Goal: Transaction & Acquisition: Download file/media

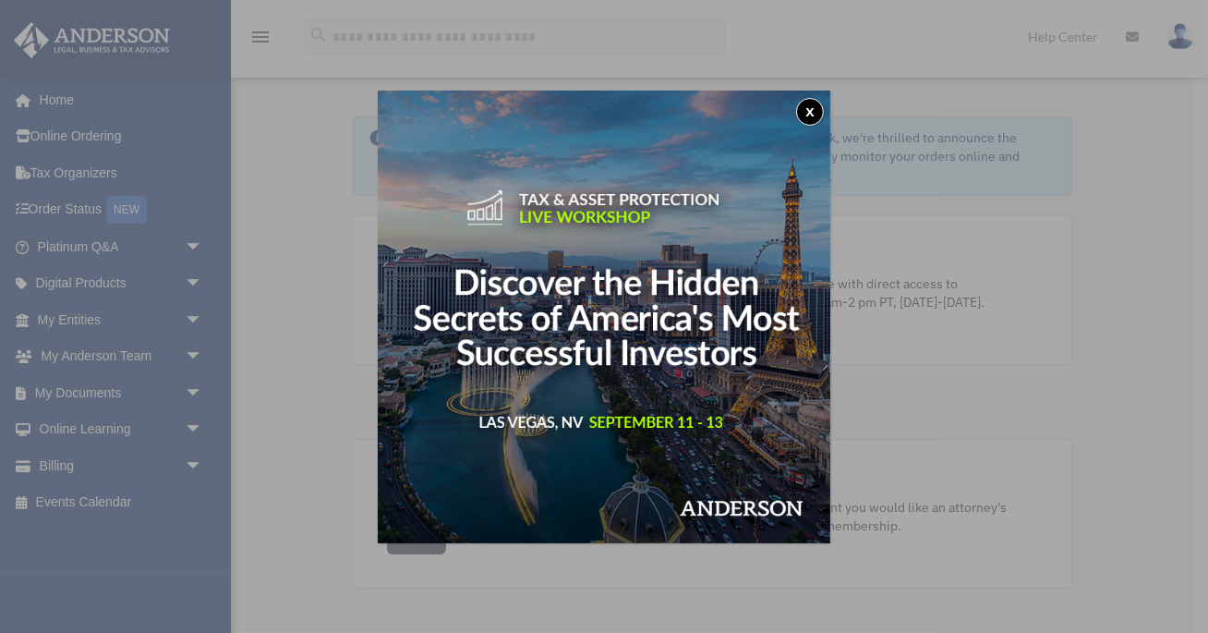
click at [817, 111] on button "x" at bounding box center [810, 112] width 28 height 28
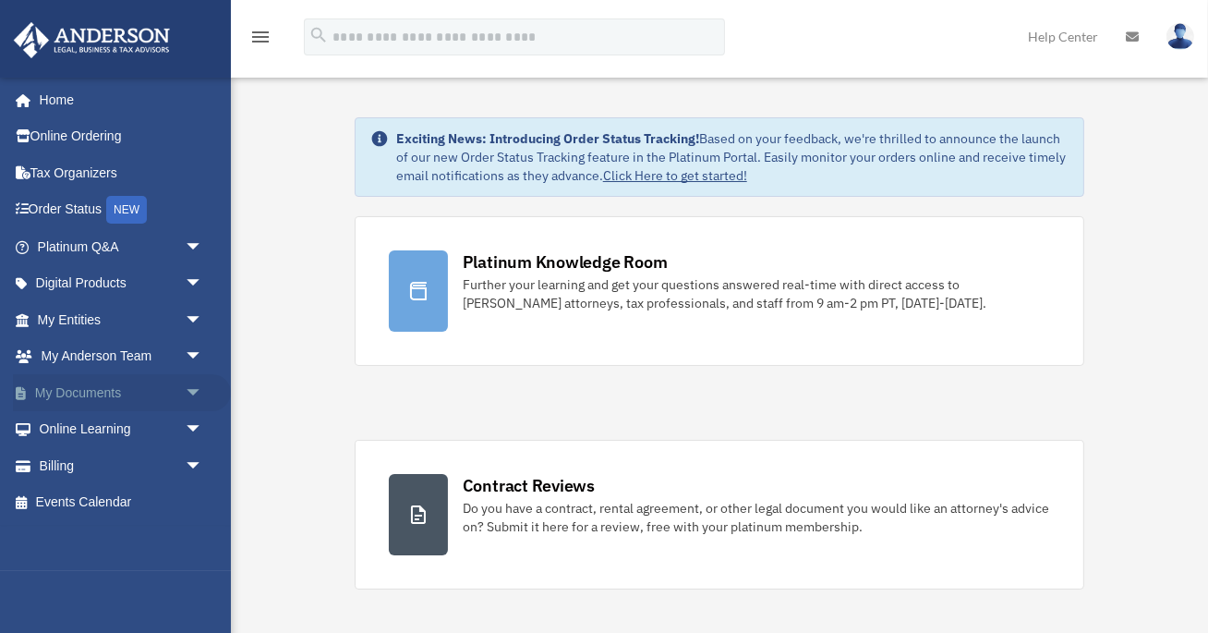
click at [111, 399] on link "My Documents arrow_drop_down" at bounding box center [122, 392] width 218 height 37
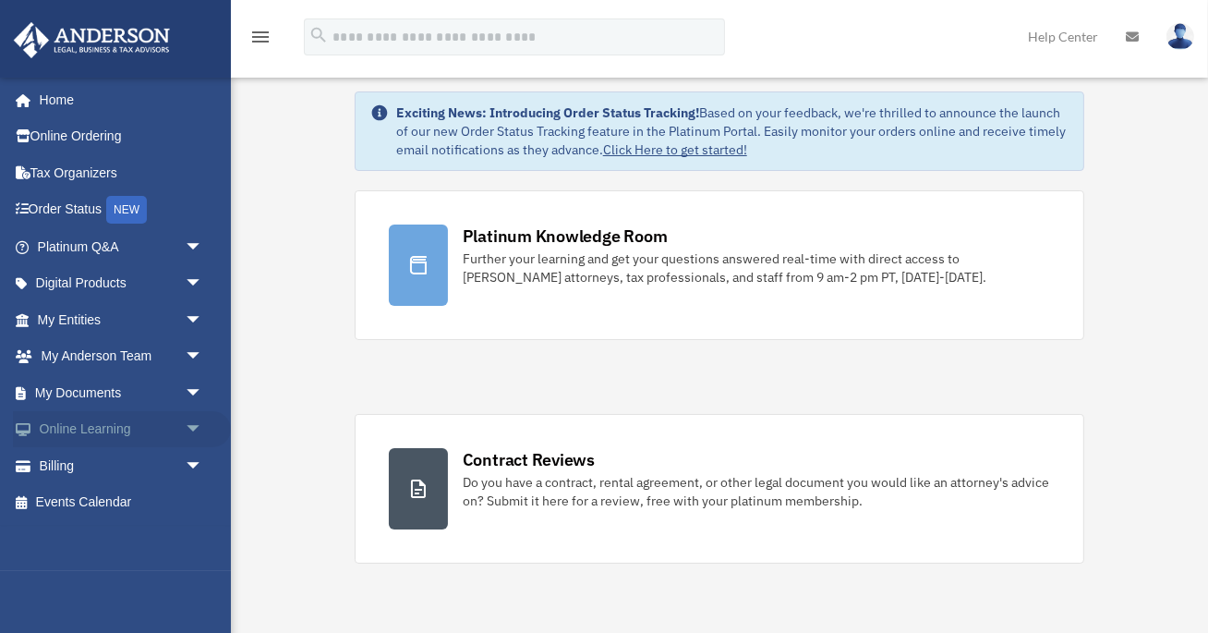
scroll to position [56, 0]
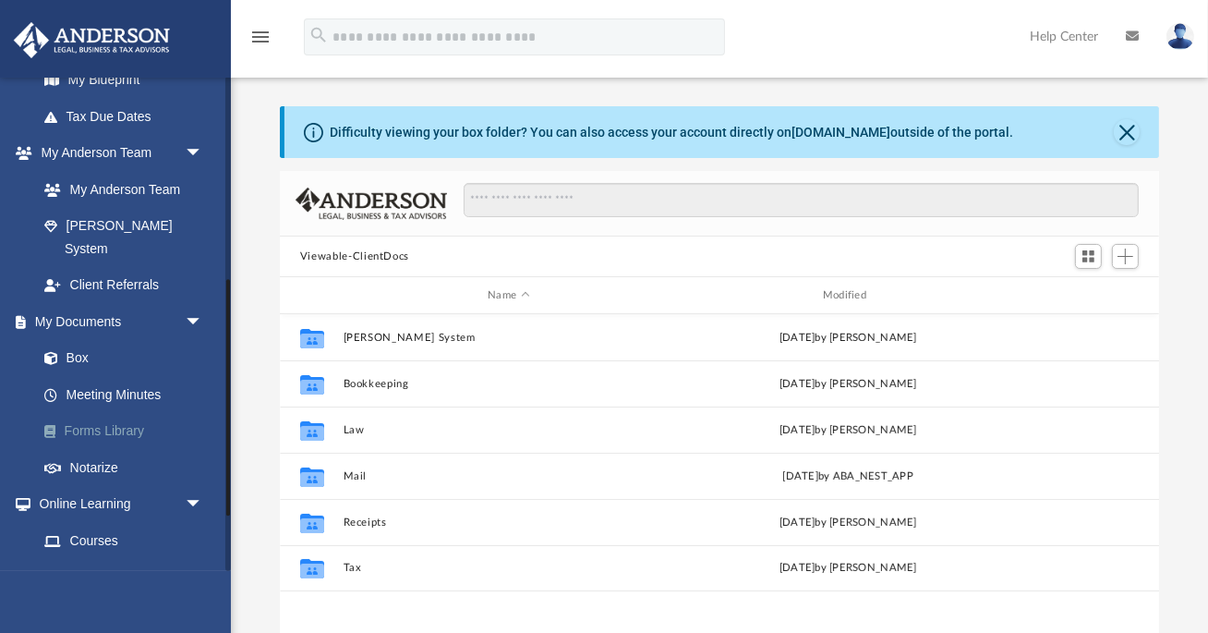
scroll to position [419, 879]
click at [95, 413] on link "Forms Library" at bounding box center [128, 431] width 205 height 37
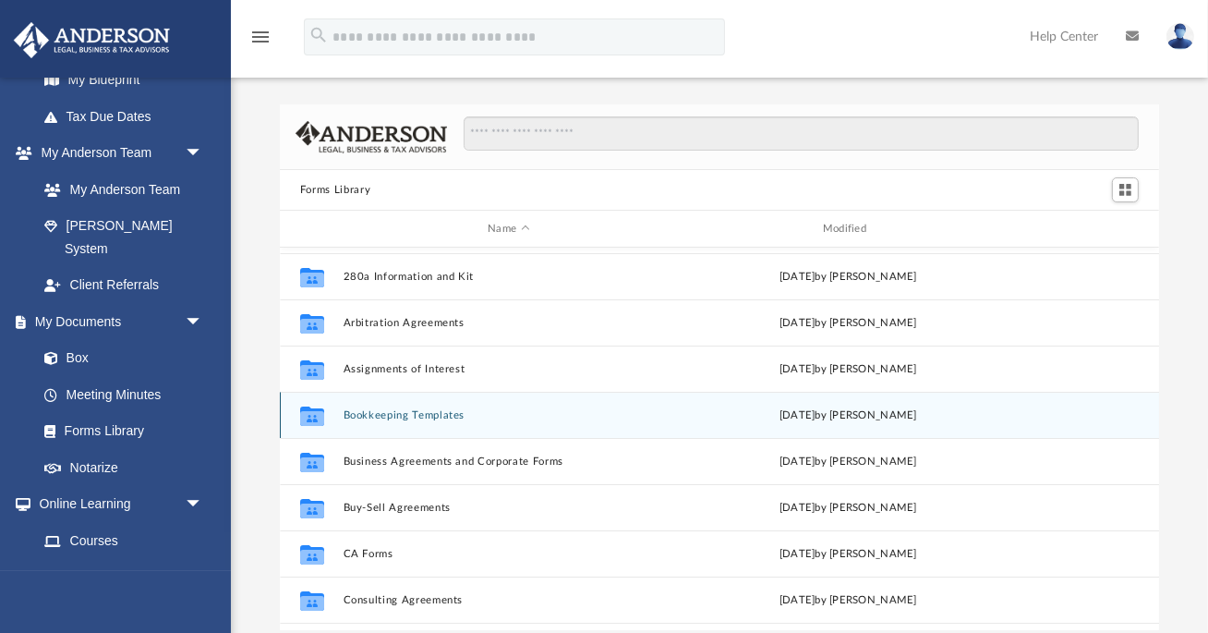
scroll to position [57, 0]
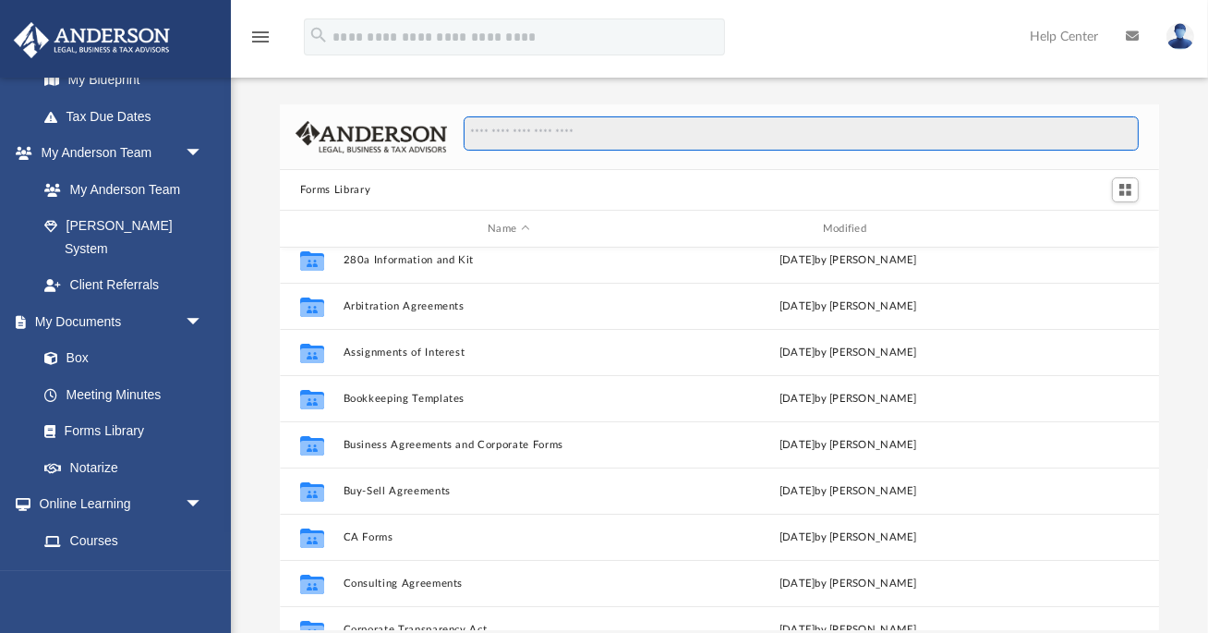
click at [573, 128] on input "Search files and folders" at bounding box center [802, 133] width 676 height 35
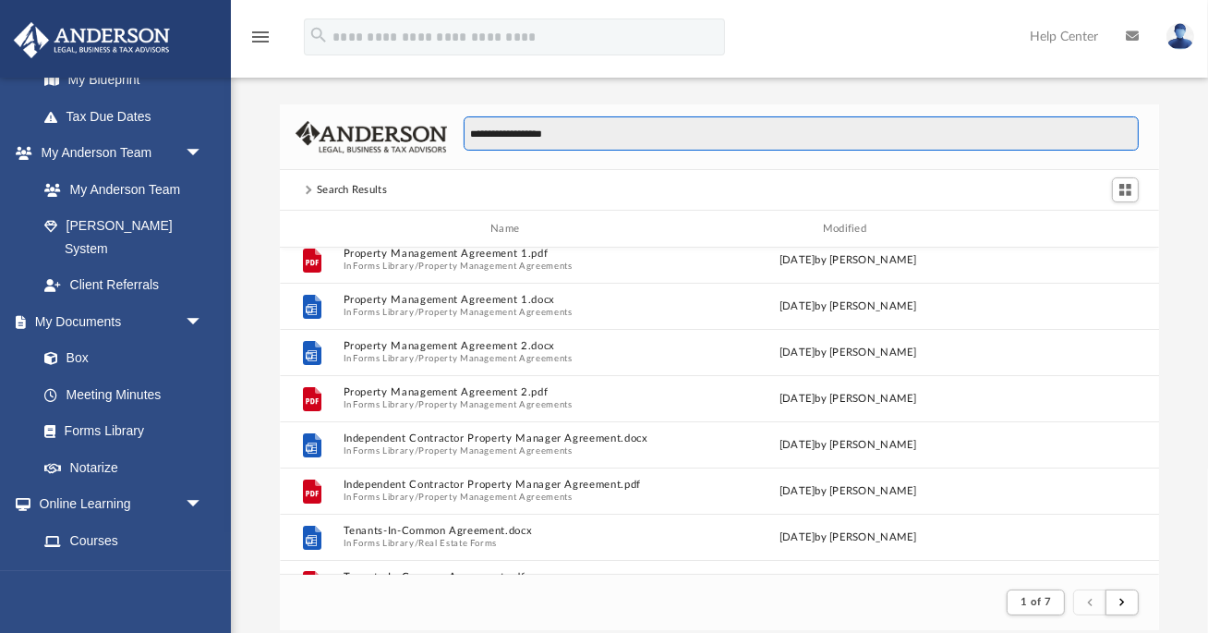
scroll to position [1, 0]
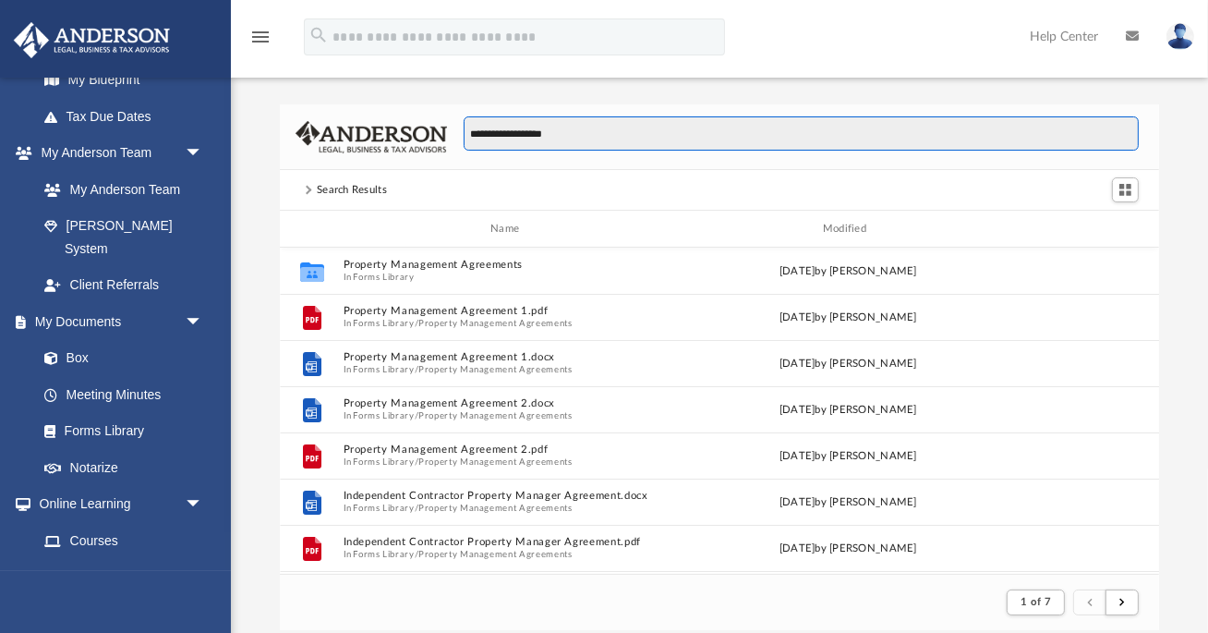
type input "**********"
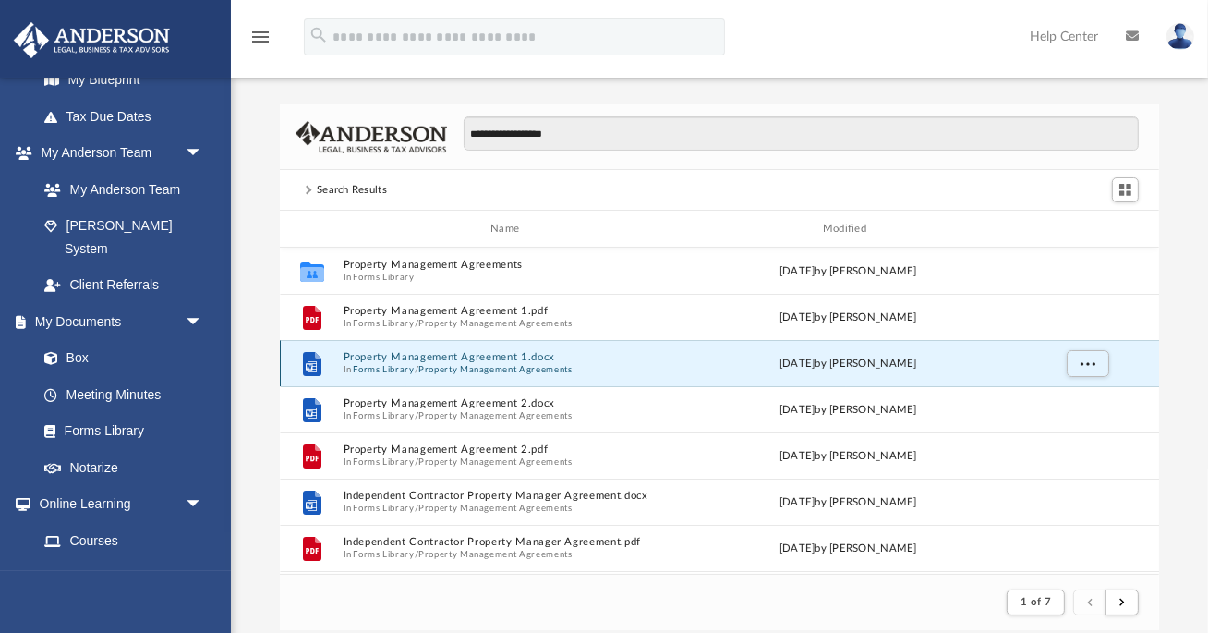
click at [472, 356] on button "Property Management Agreement 1.docx" at bounding box center [509, 357] width 332 height 12
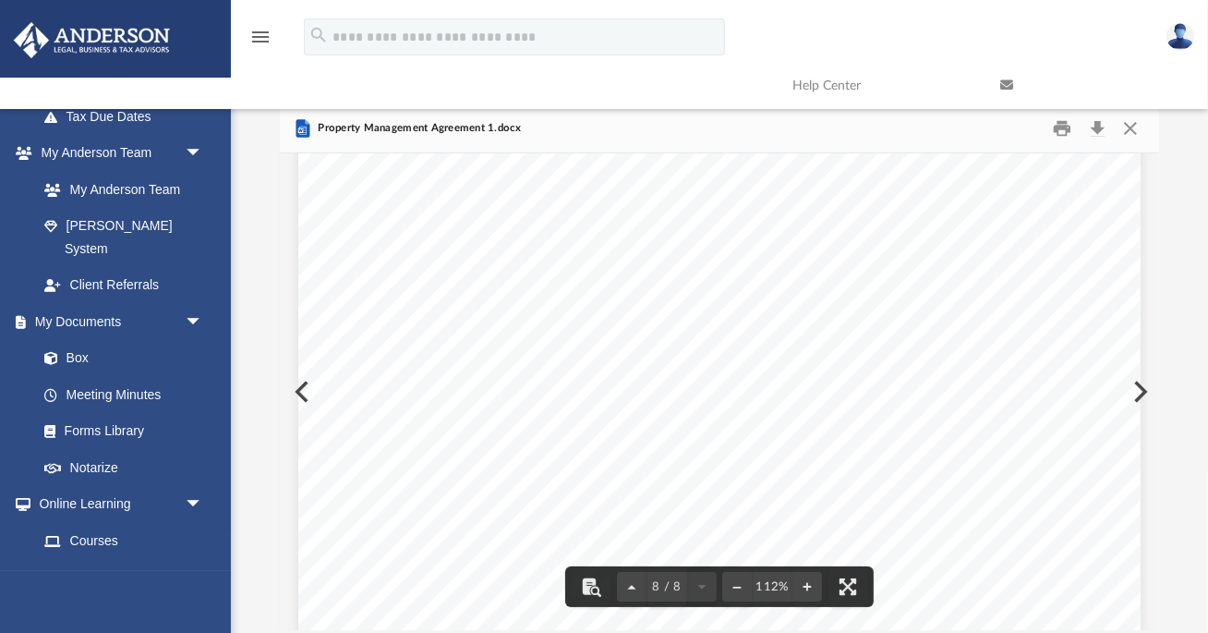
scroll to position [8257, 0]
click at [1101, 125] on button "Download" at bounding box center [1097, 129] width 33 height 29
